Goal: Find specific page/section: Find specific page/section

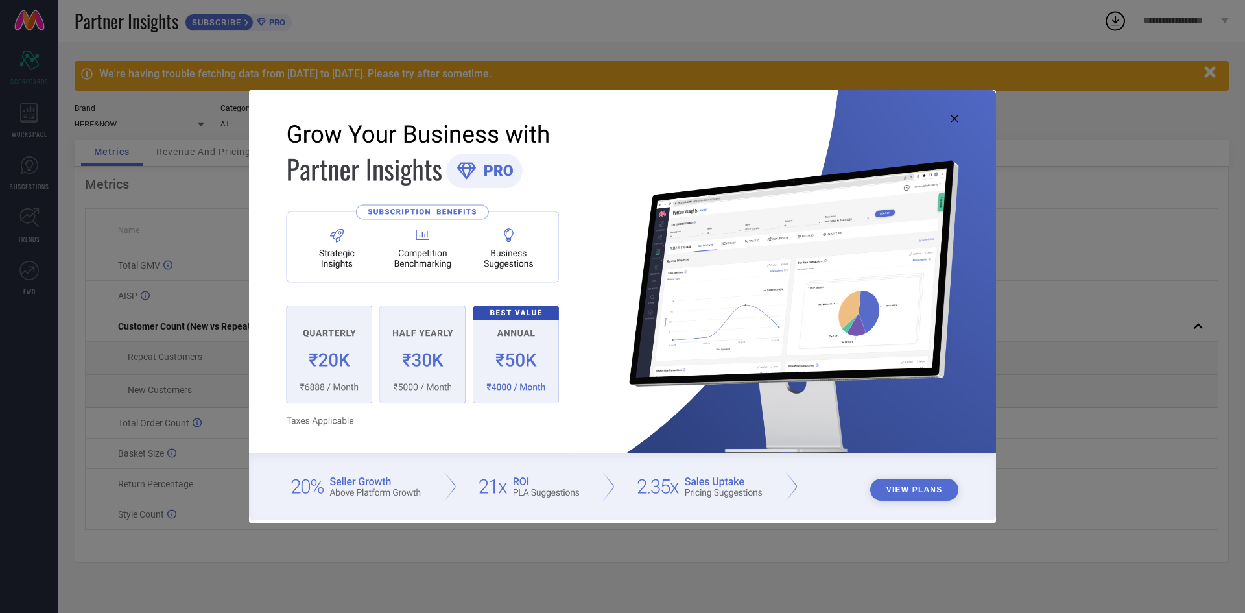
click at [952, 115] on icon at bounding box center [955, 119] width 8 height 8
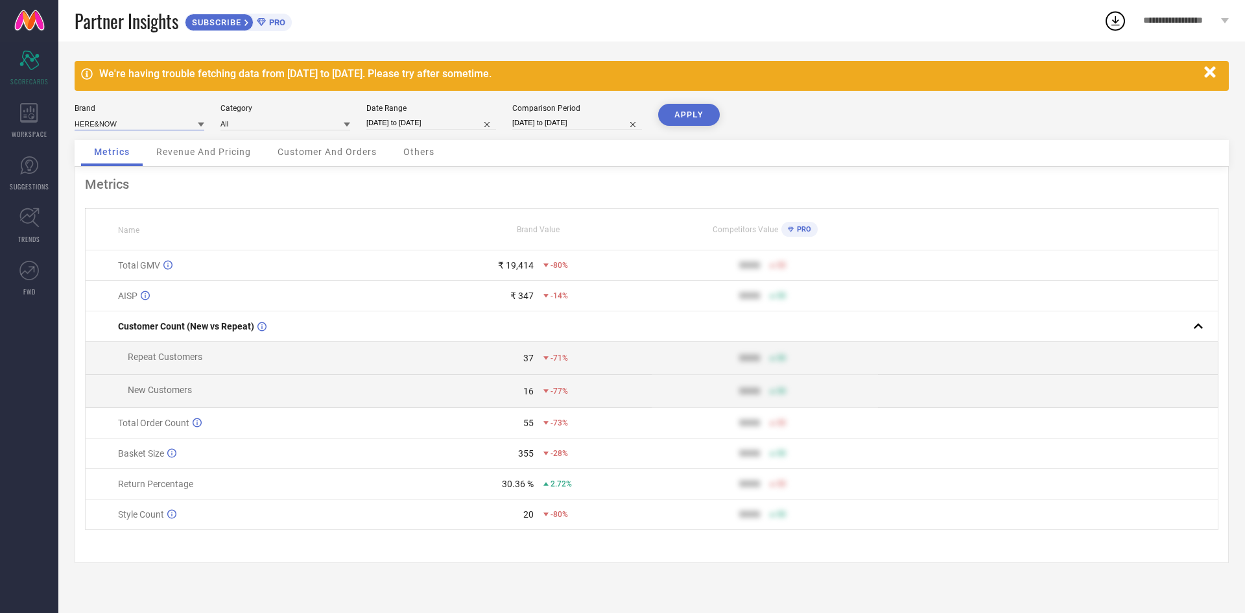
click at [182, 122] on input at bounding box center [140, 124] width 130 height 14
click at [115, 179] on div "YK" at bounding box center [140, 185] width 130 height 22
type input "All"
click at [693, 117] on button "APPLY" at bounding box center [689, 115] width 62 height 22
click at [200, 123] on icon at bounding box center [201, 125] width 6 height 5
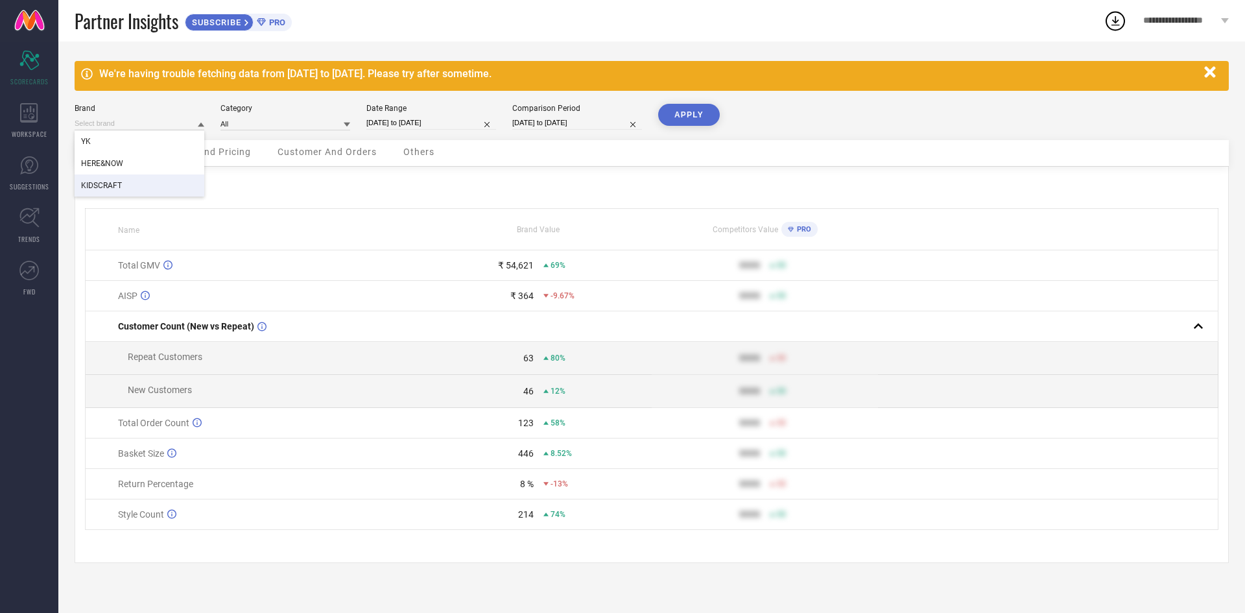
click at [124, 177] on div "KIDSCRAFT" at bounding box center [140, 185] width 130 height 22
type input "All"
click at [690, 115] on button "APPLY" at bounding box center [689, 115] width 62 height 22
click at [200, 124] on icon at bounding box center [201, 125] width 6 height 5
click at [96, 185] on div "YK" at bounding box center [140, 185] width 130 height 22
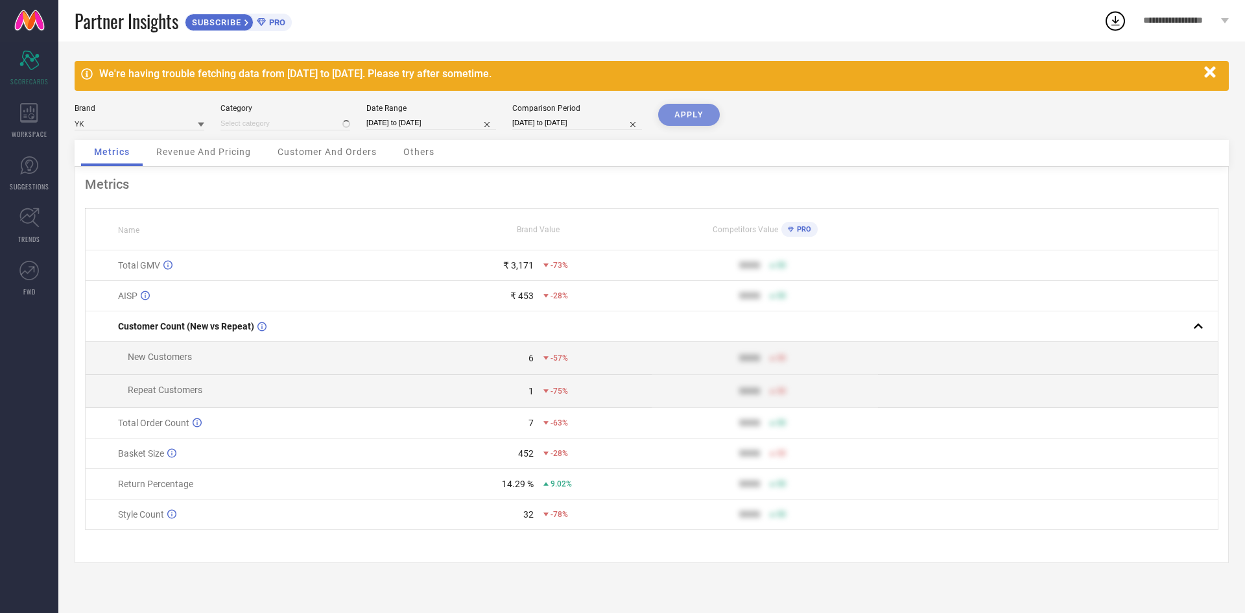
type input "All"
click at [683, 112] on button "APPLY" at bounding box center [689, 115] width 62 height 22
